Goal: Task Accomplishment & Management: Manage account settings

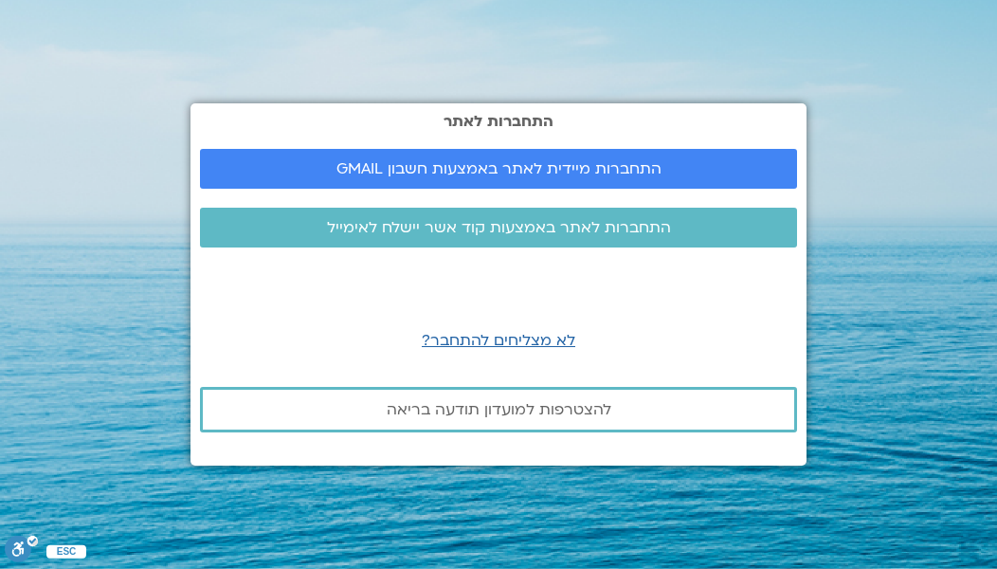
click at [679, 173] on span "התחברות מיידית לאתר באמצעות חשבון GMAIL" at bounding box center [499, 168] width 552 height 17
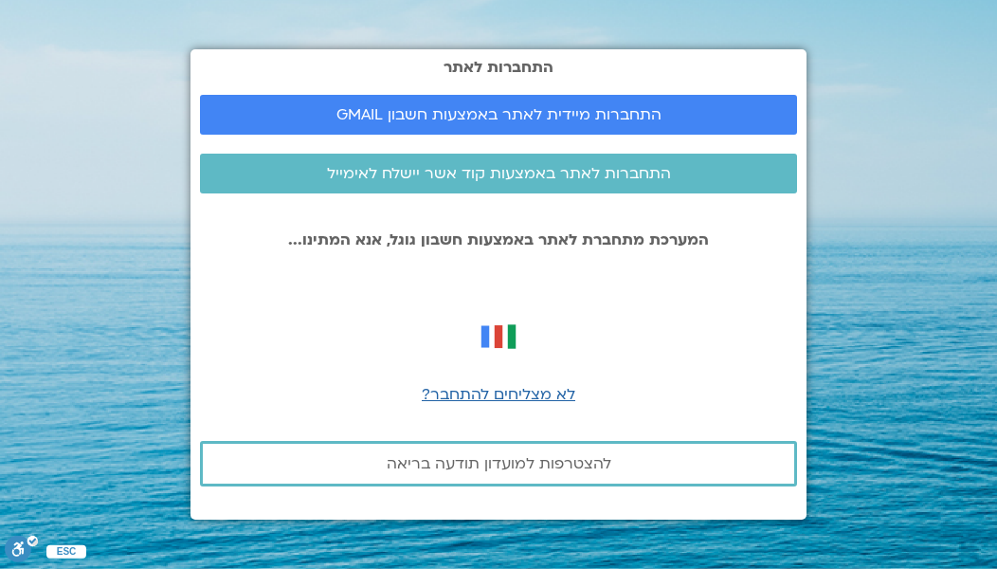
click at [712, 133] on link "התחברות מיידית לאתר באמצעות חשבון GMAIL" at bounding box center [498, 115] width 597 height 40
click at [548, 405] on span "לא מצליחים להתחבר?" at bounding box center [499, 394] width 154 height 21
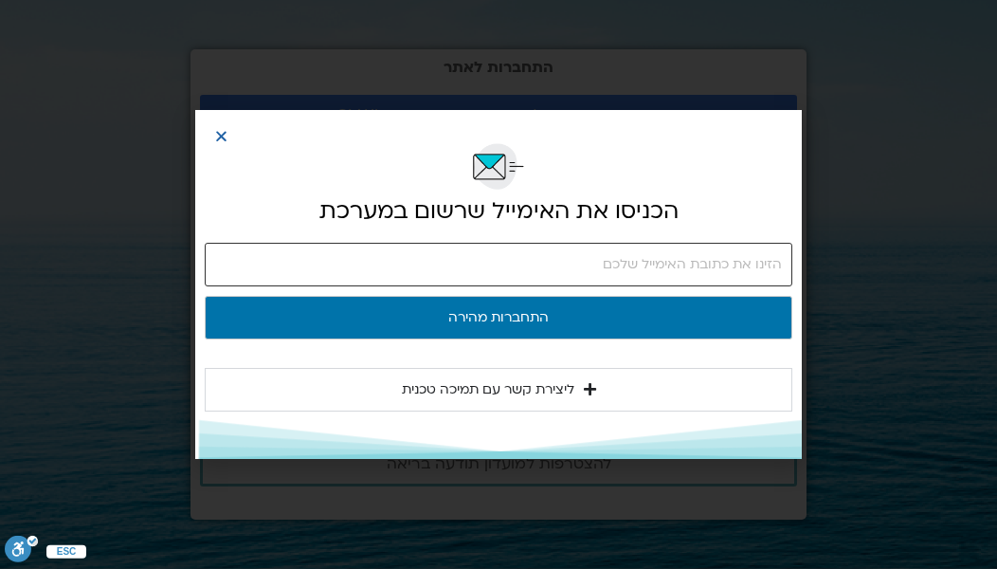
click at [719, 285] on input "email" at bounding box center [499, 265] width 588 height 44
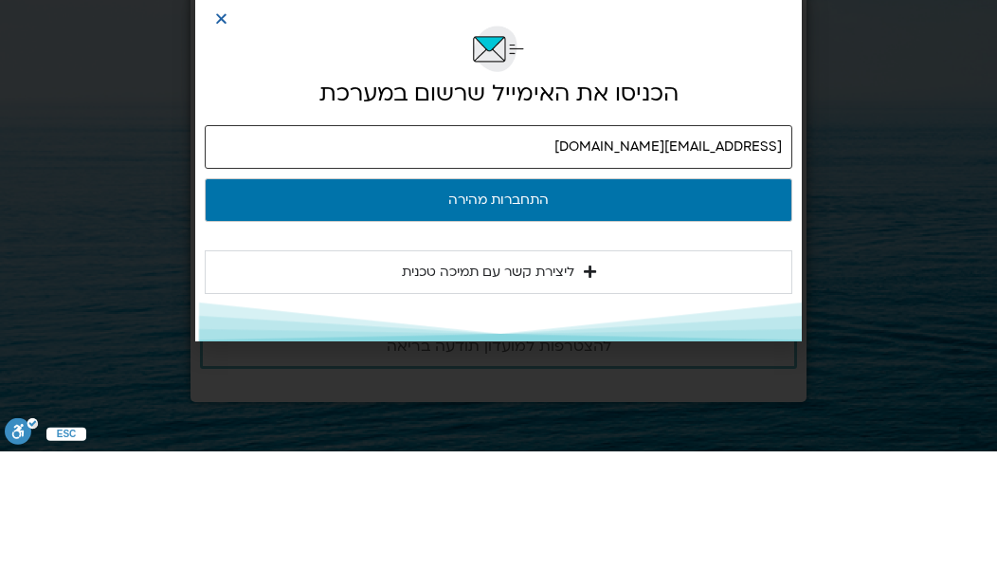
type input "yimendel@gmail.com"
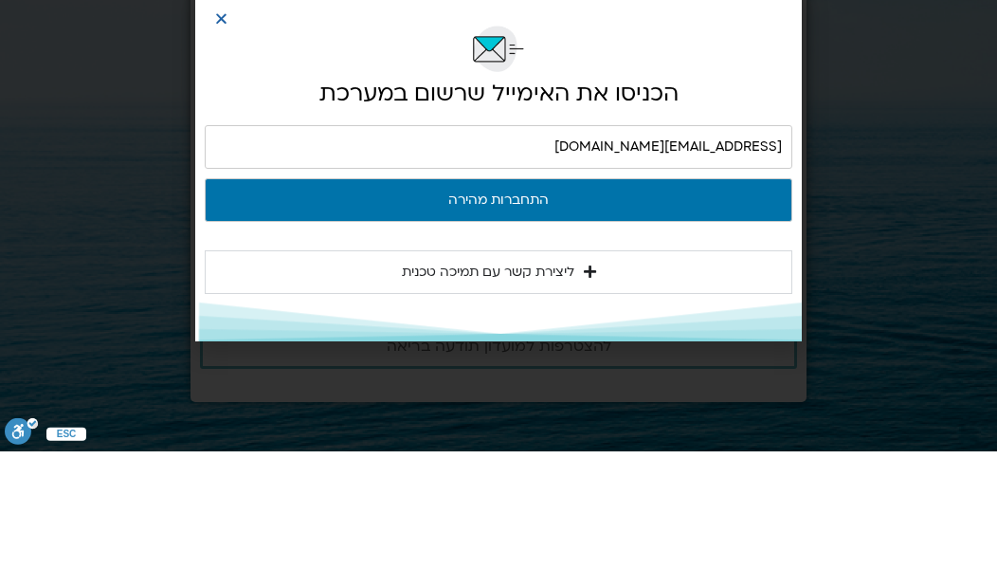
click at [572, 296] on button "התחברות מהירה" at bounding box center [499, 318] width 588 height 44
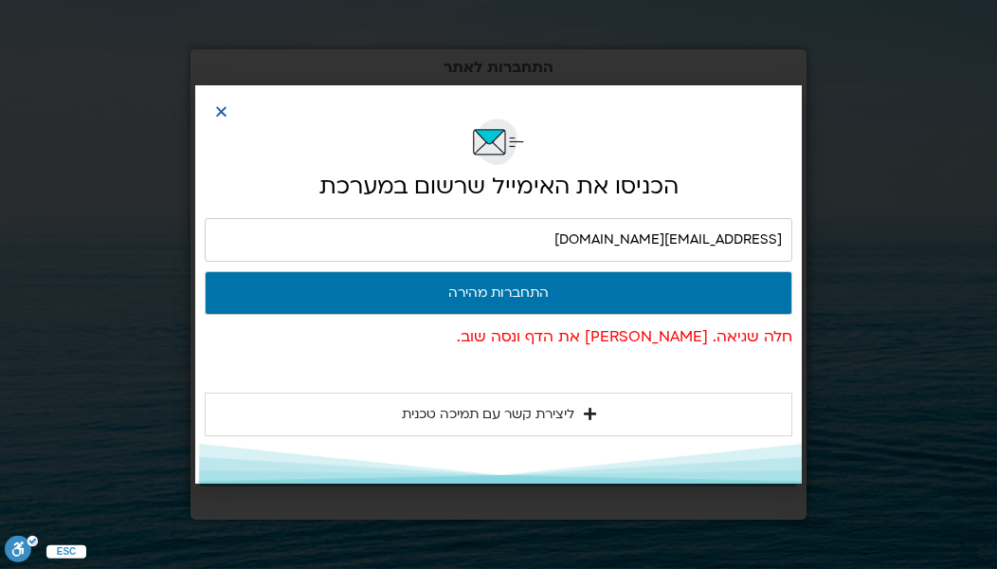
click at [208, 121] on div at bounding box center [499, 142] width 588 height 56
click at [193, 109] on div "הכניסו את האימייל שרשום במערכת yimendel@gmail.com התחברות מהירה חלה שגיאה. אנא …" at bounding box center [498, 284] width 997 height 569
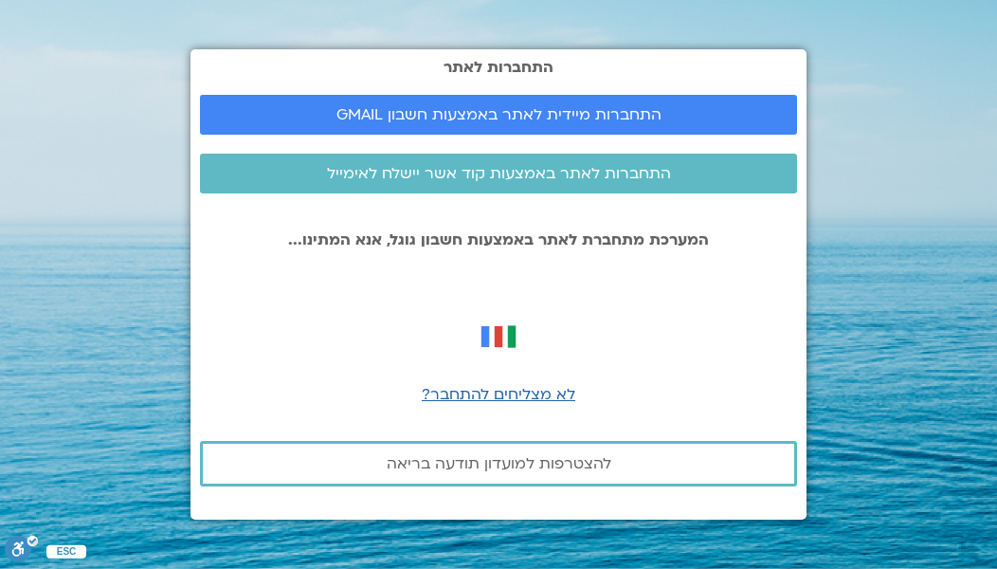
click at [227, 121] on span "התחברות מיידית לאתר באמצעות חשבון GMAIL" at bounding box center [499, 114] width 552 height 17
click at [525, 404] on span "לא מצליחים להתחבר?" at bounding box center [499, 394] width 154 height 21
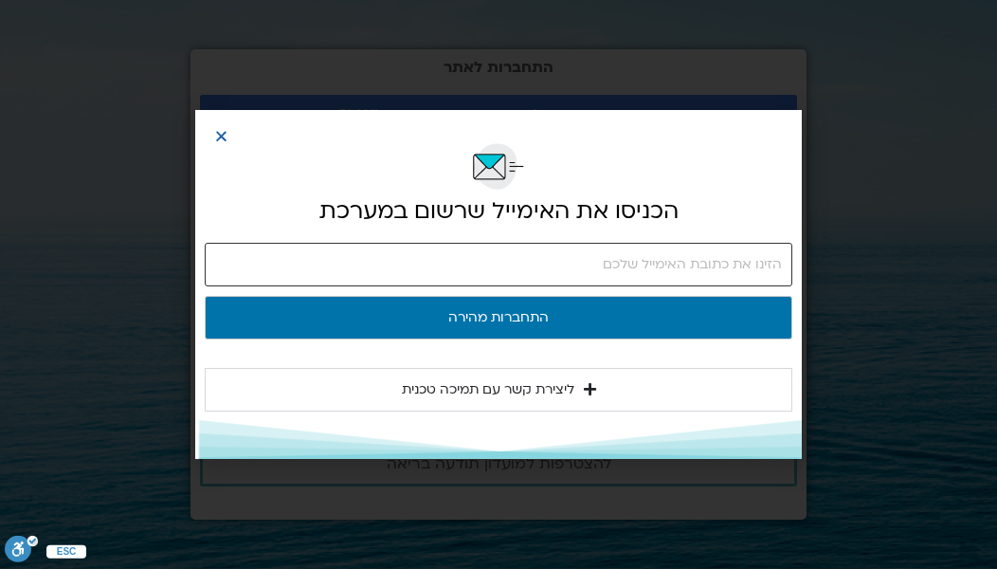
click at [717, 259] on input "email" at bounding box center [499, 265] width 588 height 44
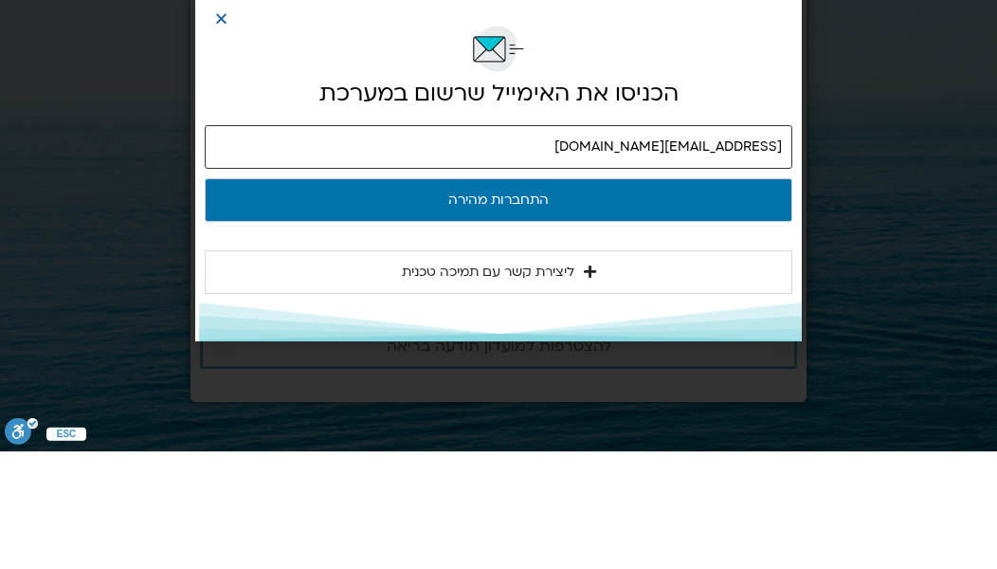
type input "yimendel@gmail.com"
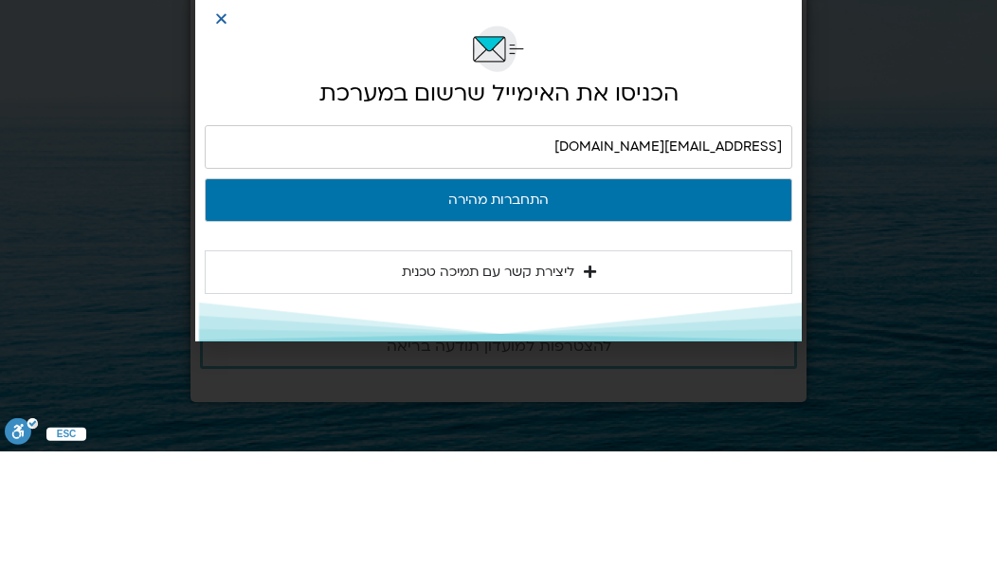
click at [577, 296] on button "התחברות מהירה" at bounding box center [499, 318] width 588 height 44
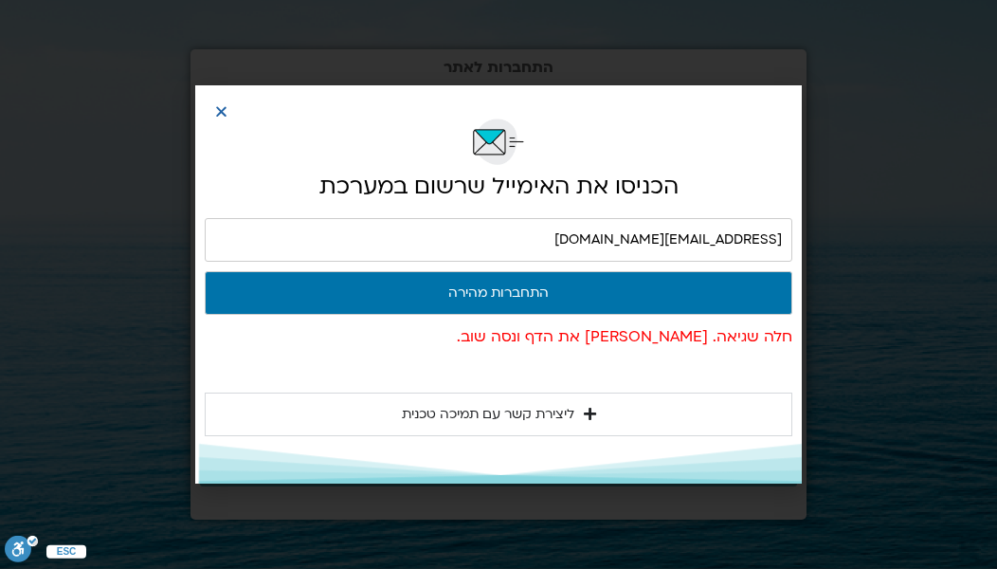
click at [204, 132] on div "הכניסו את האימייל שרשום במערכת yimendel@gmail.com התחברות מהירה חלה שגיאה. אנא …" at bounding box center [498, 283] width 607 height 397
click at [207, 108] on div at bounding box center [499, 125] width 588 height 60
click at [216, 109] on icon "Close" at bounding box center [221, 111] width 14 height 14
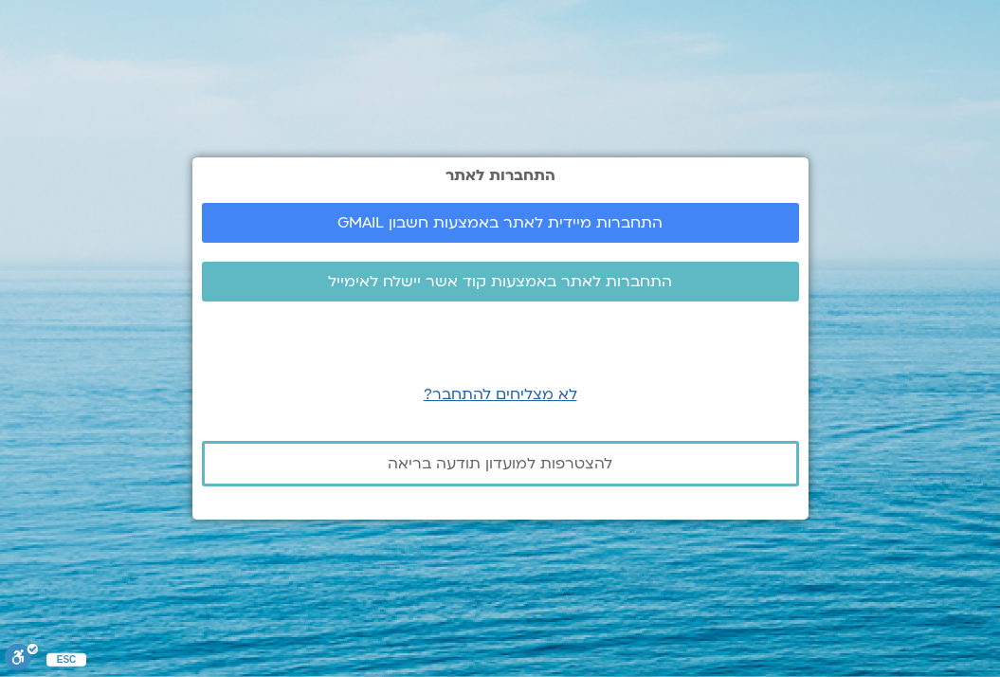
click at [672, 233] on link "התחברות מיידית לאתר באמצעות חשבון GMAIL" at bounding box center [500, 223] width 597 height 40
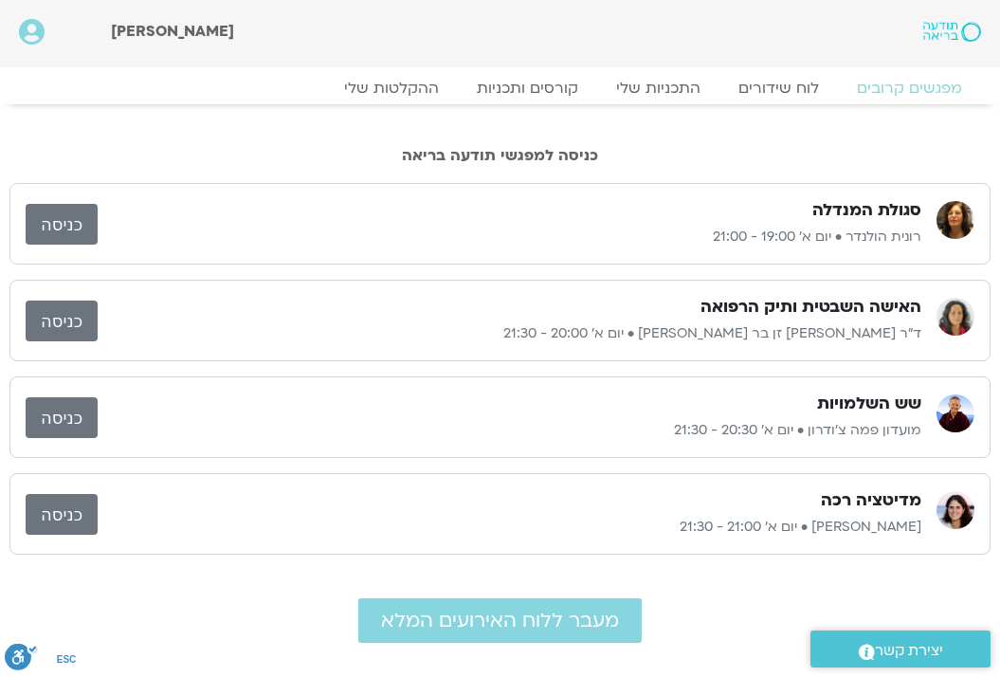
click at [76, 423] on link "כניסה" at bounding box center [62, 417] width 72 height 41
click at [66, 413] on link "כניסה" at bounding box center [62, 417] width 72 height 41
